Goal: Task Accomplishment & Management: Complete application form

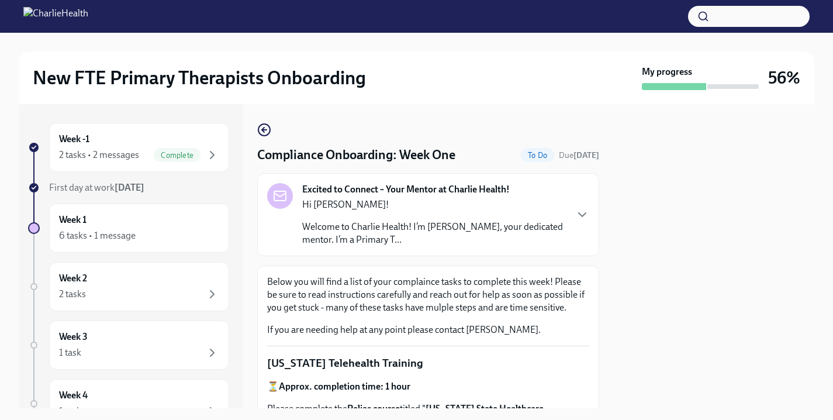
scroll to position [1746, 0]
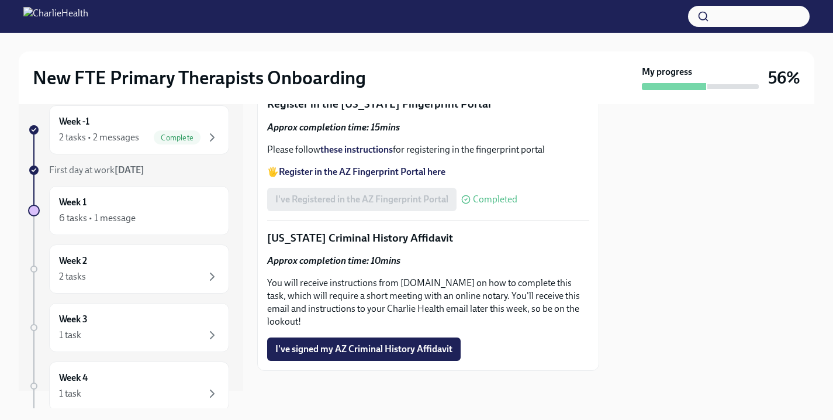
scroll to position [1746, 0]
click at [148, 213] on div "6 tasks • 1 message" at bounding box center [139, 218] width 160 height 14
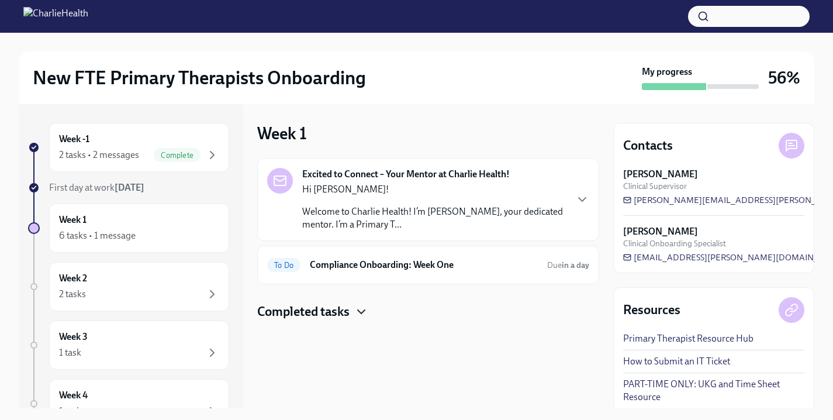
click at [364, 305] on icon "button" at bounding box center [361, 312] width 14 height 14
click at [374, 265] on h6 "Compliance Onboarding: Week One" at bounding box center [424, 264] width 228 height 13
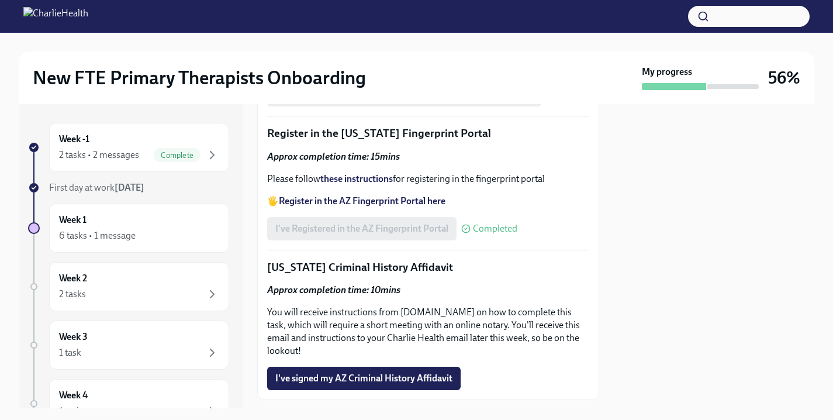
scroll to position [1746, 0]
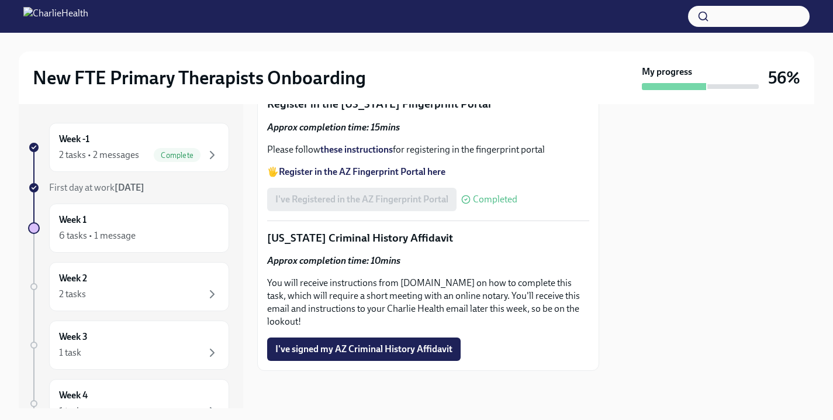
click at [350, 341] on button "I've signed my AZ Criminal History Affidavit" at bounding box center [363, 348] width 193 height 23
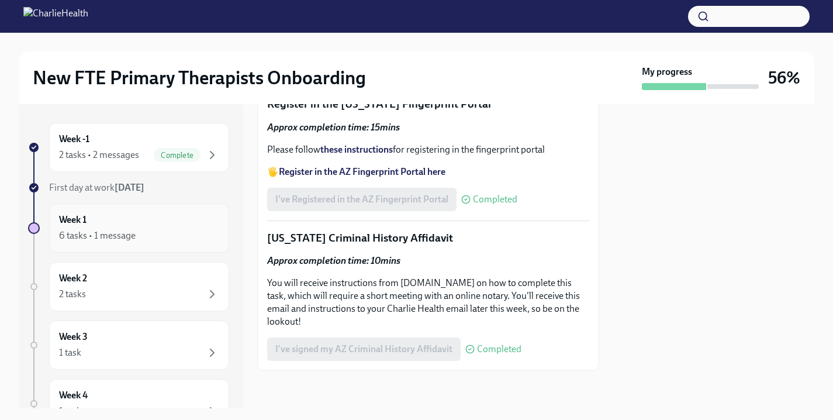
click at [198, 225] on div "Week 1 6 tasks • 1 message" at bounding box center [139, 227] width 160 height 29
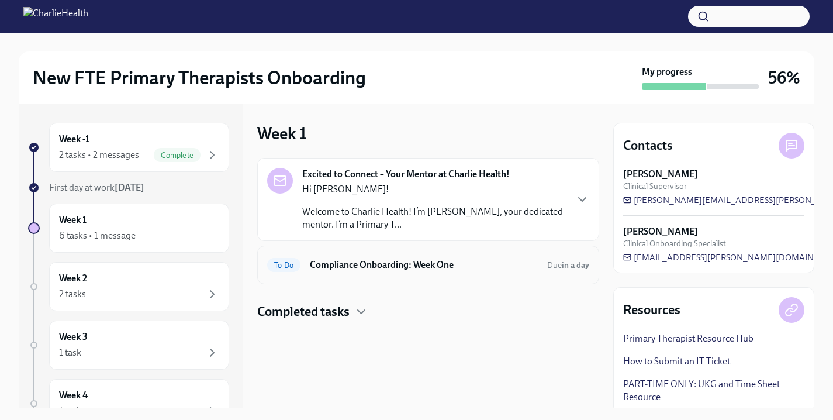
click at [355, 273] on div "To Do Compliance Onboarding: Week One Due in a day" at bounding box center [428, 264] width 322 height 19
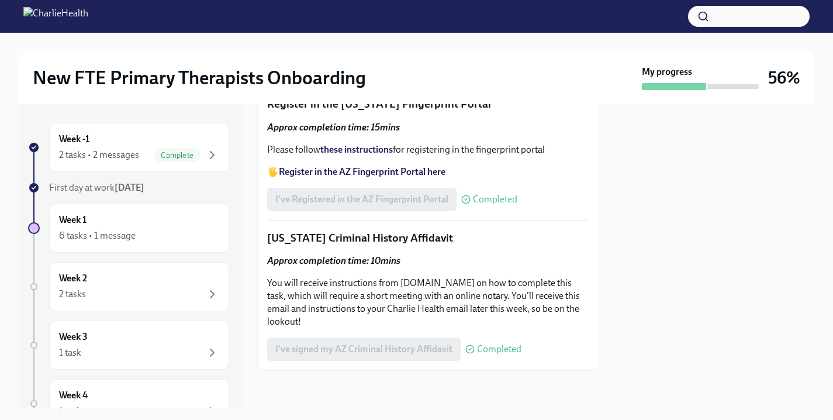
scroll to position [1071, 0]
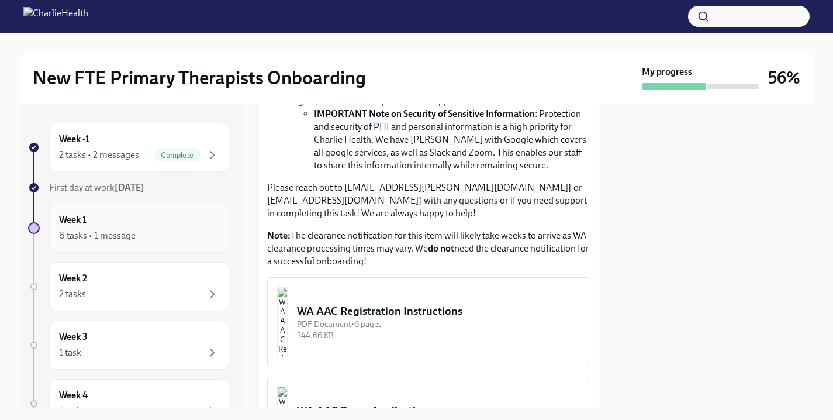
click at [203, 229] on div "6 tasks • 1 message" at bounding box center [139, 236] width 160 height 14
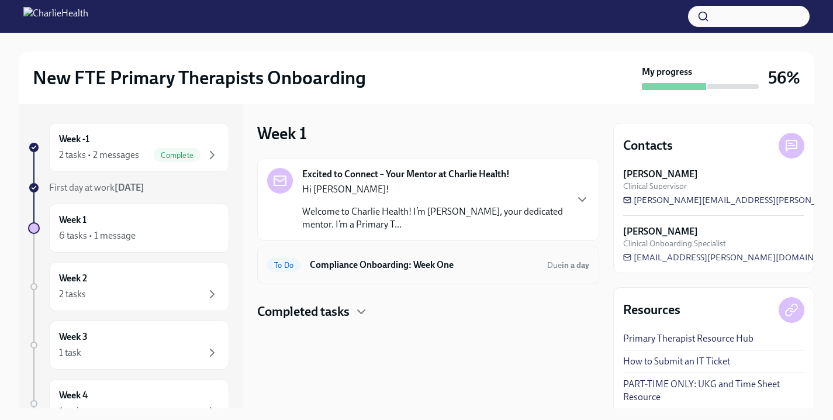
click at [372, 274] on div "To Do Compliance Onboarding: Week One Due in a day" at bounding box center [428, 264] width 342 height 39
click at [387, 277] on div "To Do Compliance Onboarding: Week One Due in a day" at bounding box center [428, 264] width 342 height 39
click at [378, 264] on h6 "Compliance Onboarding: Week One" at bounding box center [424, 264] width 228 height 13
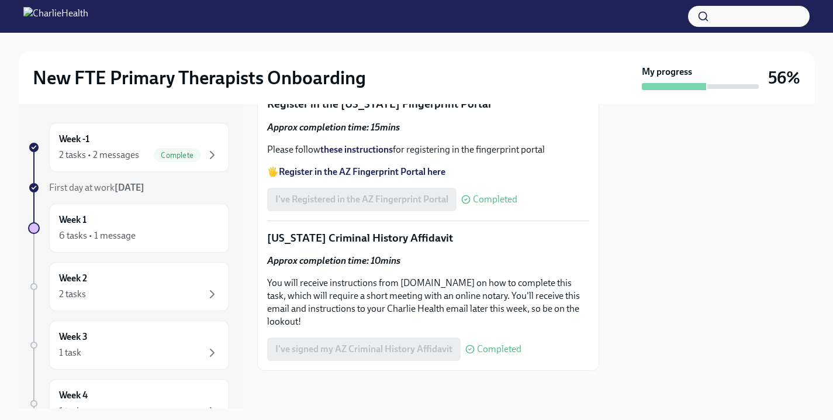
scroll to position [1745, 0]
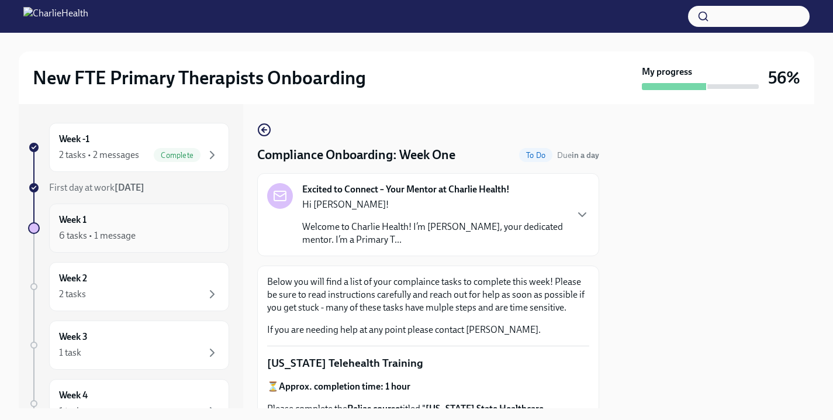
click at [192, 235] on div "6 tasks • 1 message" at bounding box center [139, 236] width 160 height 14
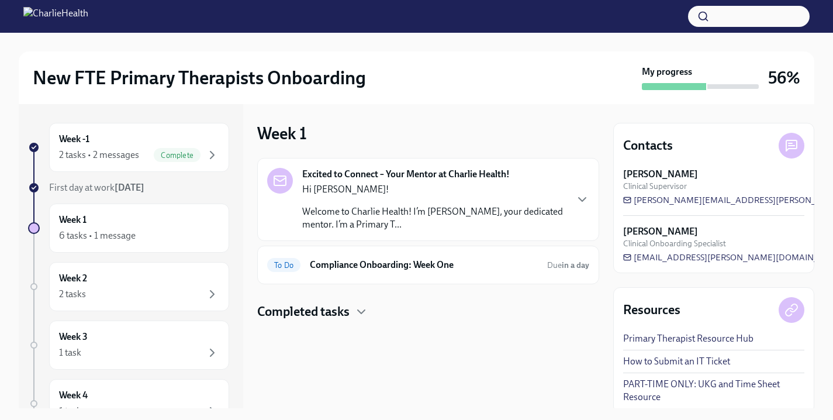
click at [331, 303] on h4 "Completed tasks" at bounding box center [303, 312] width 92 height 18
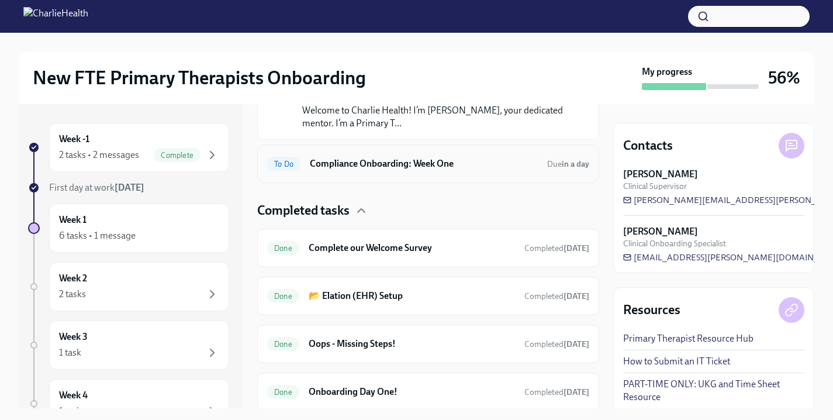
scroll to position [68, 0]
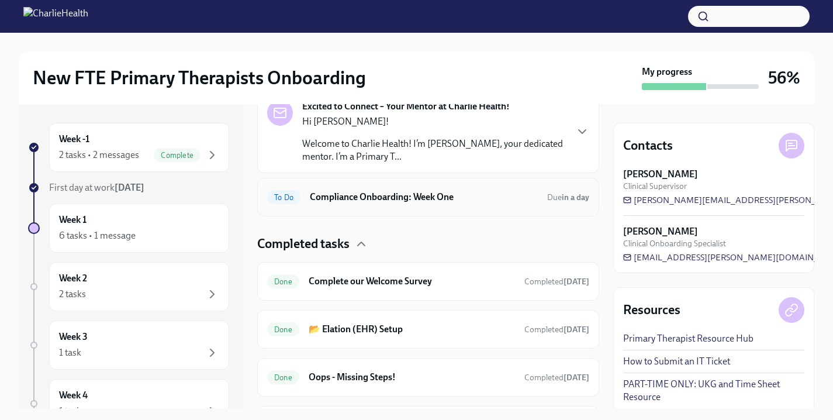
click at [369, 190] on div "To Do Compliance Onboarding: Week One Due in a day" at bounding box center [428, 197] width 322 height 19
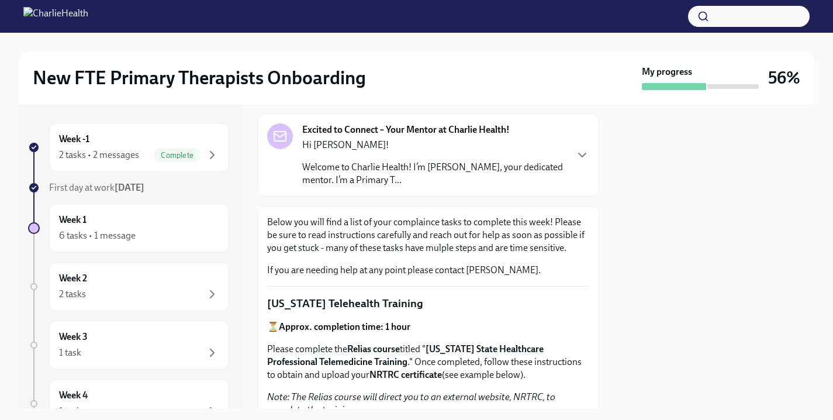
scroll to position [58, 0]
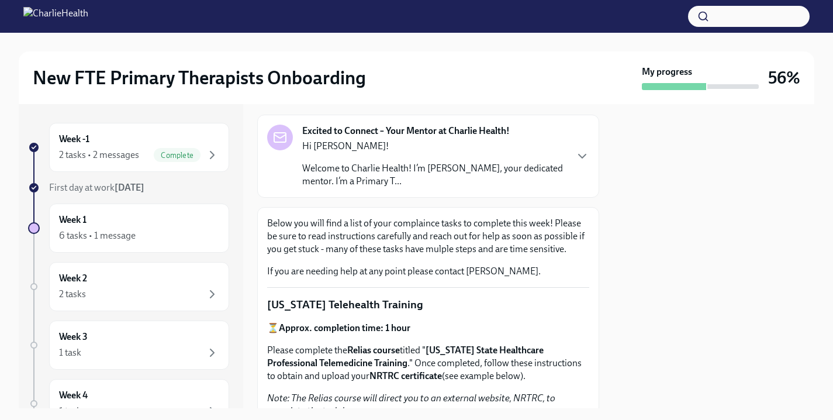
click at [568, 127] on div "Excited to Connect – Your Mentor at Charlie Health! Hi Jessica! Welcome to Char…" at bounding box center [428, 155] width 322 height 63
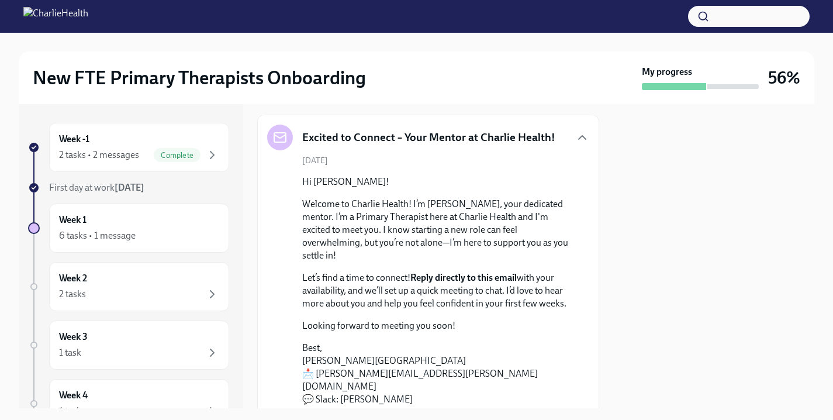
click at [585, 146] on div "Excited to Connect – Your Mentor at Charlie Health!" at bounding box center [428, 137] width 322 height 26
click at [576, 147] on div "Excited to Connect – Your Mentor at Charlie Health!" at bounding box center [428, 137] width 322 height 26
click at [577, 141] on icon "button" at bounding box center [582, 137] width 14 height 14
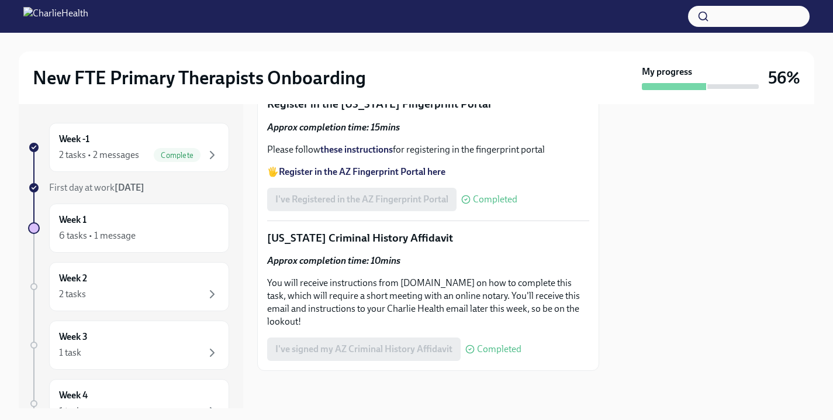
scroll to position [1746, 0]
click at [139, 284] on div "Week 2 2 tasks" at bounding box center [139, 286] width 160 height 29
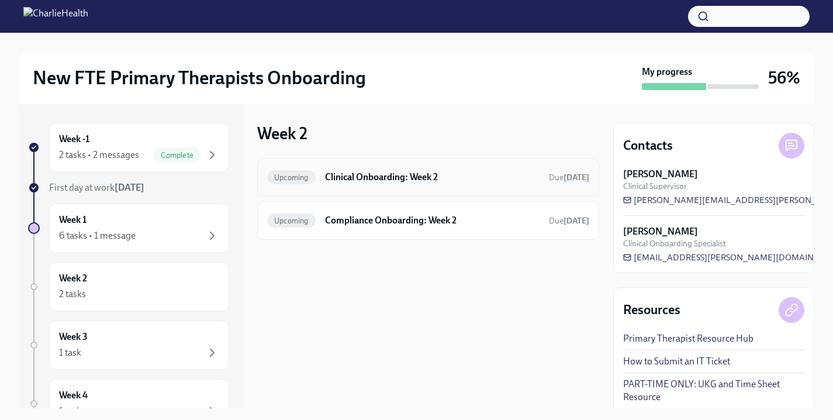
click at [408, 162] on div "Upcoming Clinical Onboarding: Week 2 Due in 7 days" at bounding box center [428, 177] width 342 height 39
click at [411, 167] on div "Upcoming Clinical Onboarding: Week 2 Due in 7 days" at bounding box center [428, 177] width 342 height 39
click at [413, 177] on h6 "Clinical Onboarding: Week 2" at bounding box center [432, 177] width 214 height 13
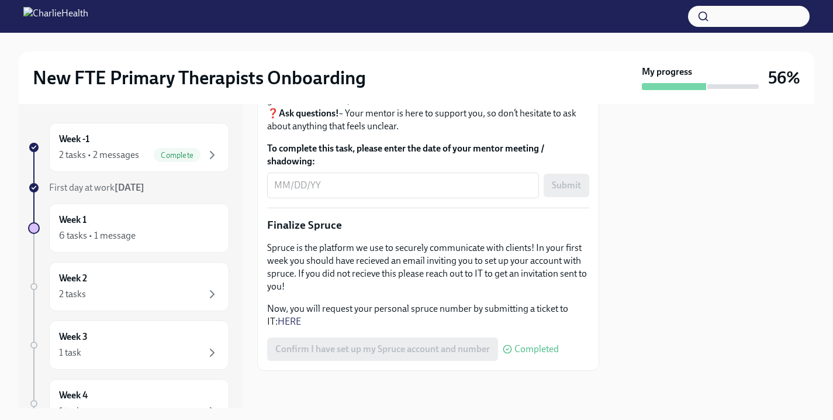
scroll to position [1350, 0]
click at [357, 192] on textarea "To complete this task, please enter the date of your mentor meeting / shadowing:" at bounding box center [403, 185] width 258 height 14
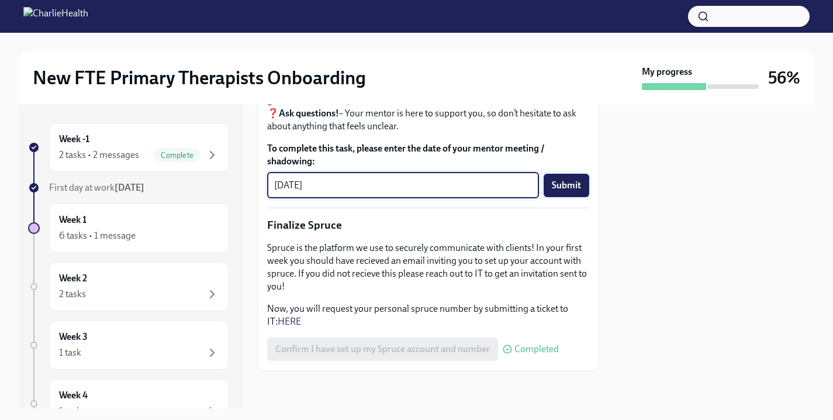
type textarea "08/26/2025"
click at [555, 191] on span "Submit" at bounding box center [566, 185] width 29 height 12
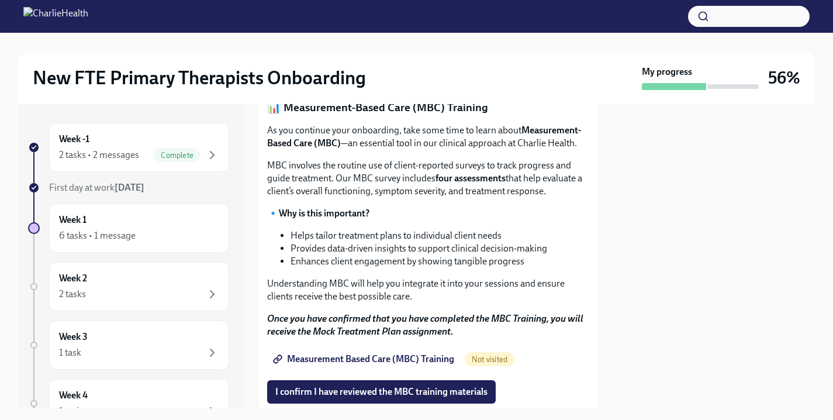
scroll to position [447, 0]
